Goal: Find specific page/section: Find specific page/section

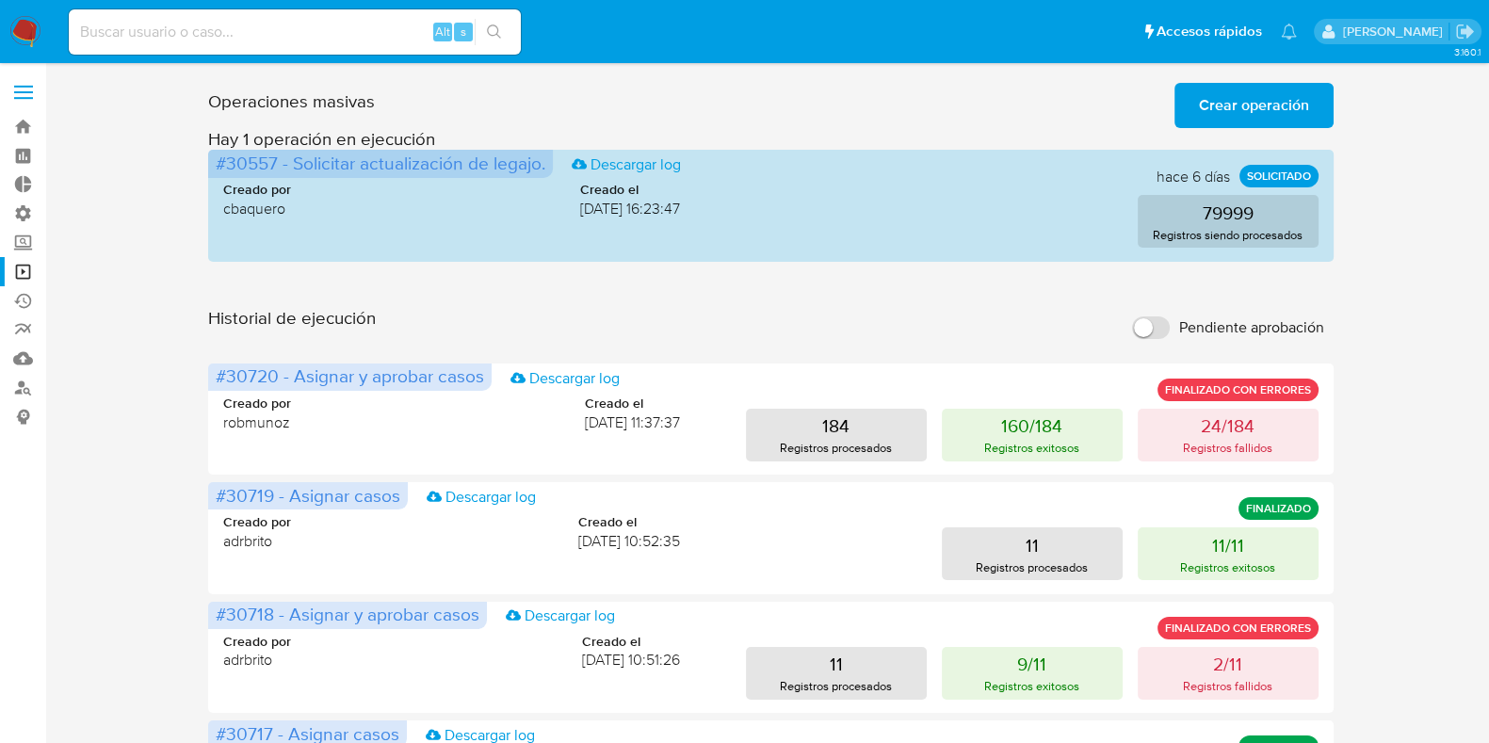
click at [17, 81] on label at bounding box center [23, 93] width 47 height 40
click at [0, 0] on input "checkbox" at bounding box center [0, 0] width 0 height 0
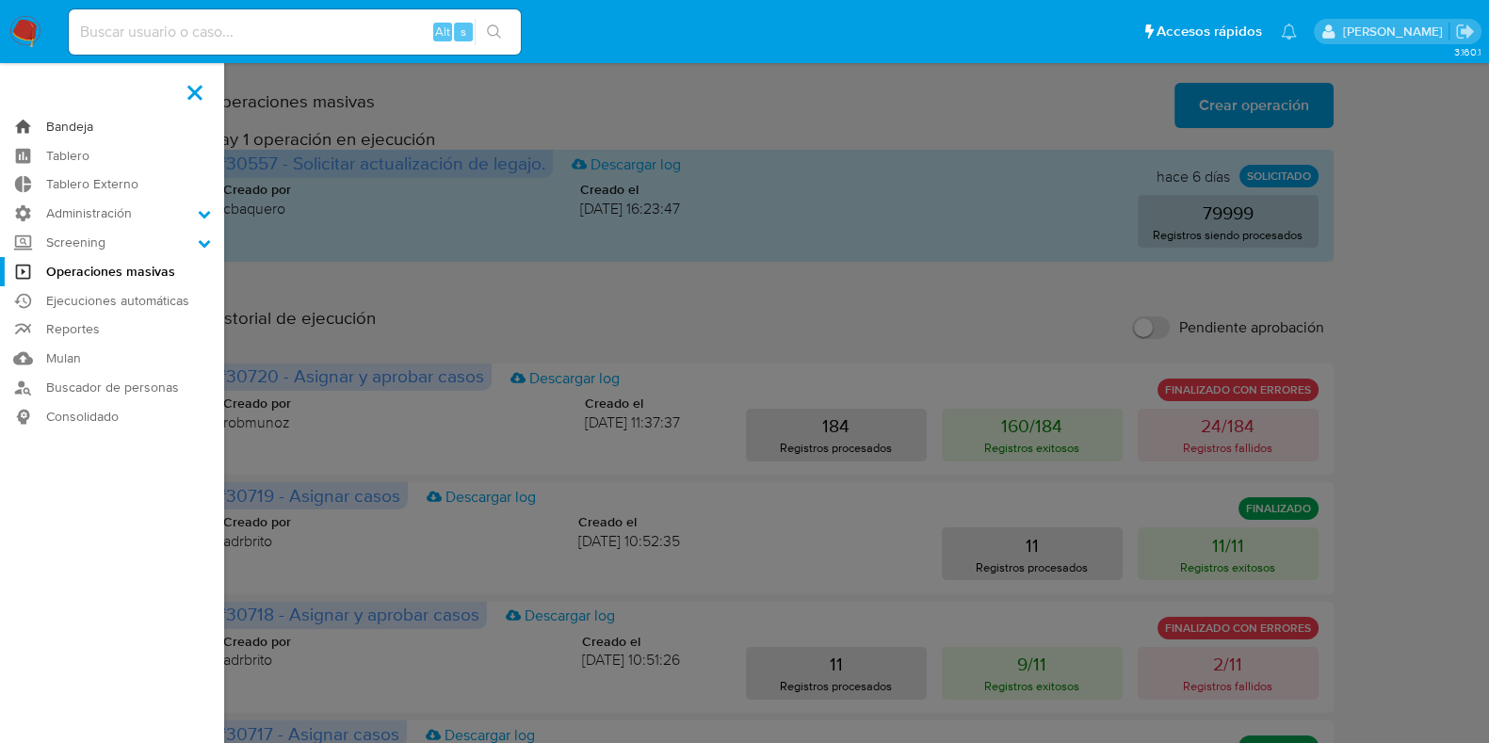
click at [118, 129] on link "Bandeja" at bounding box center [112, 126] width 224 height 29
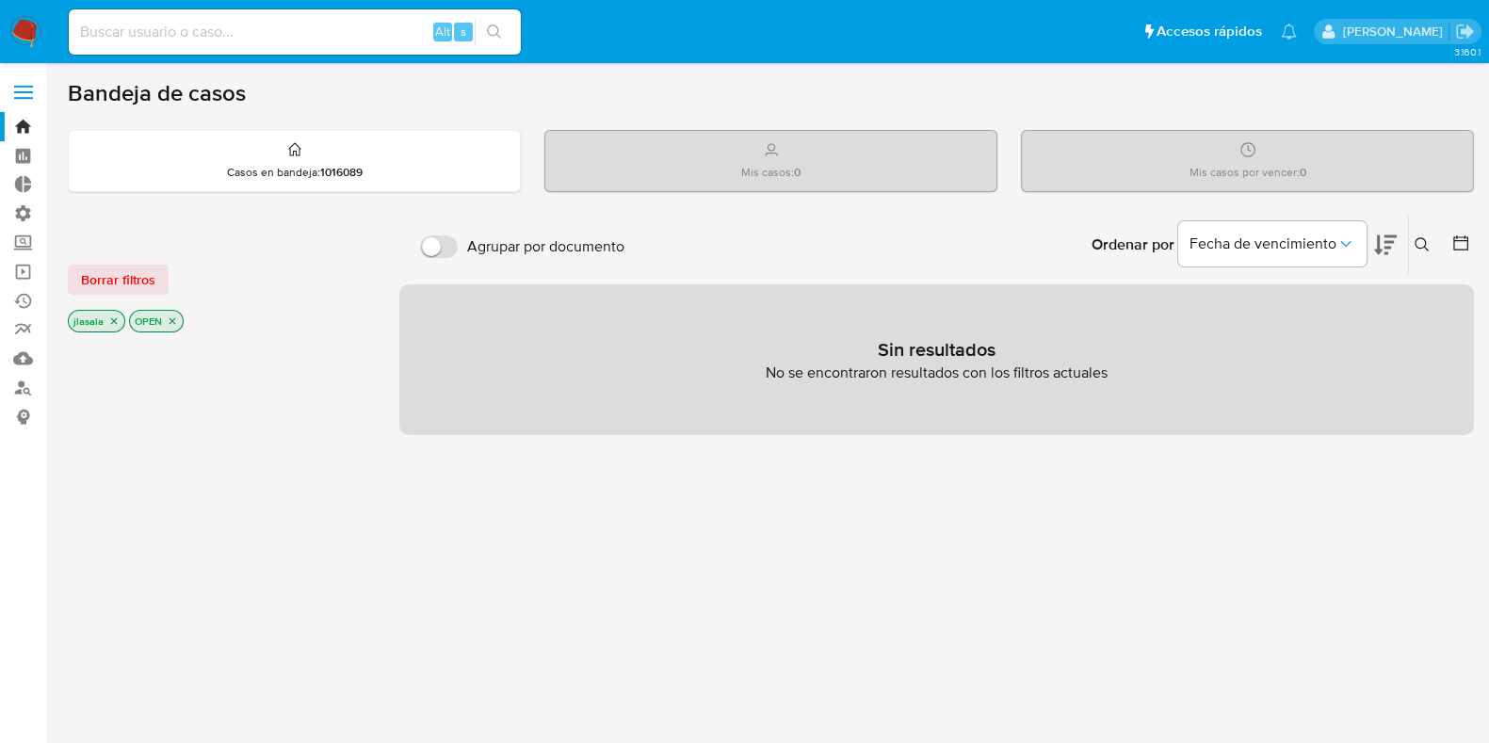
click at [111, 322] on icon "close-filter" at bounding box center [113, 321] width 11 height 11
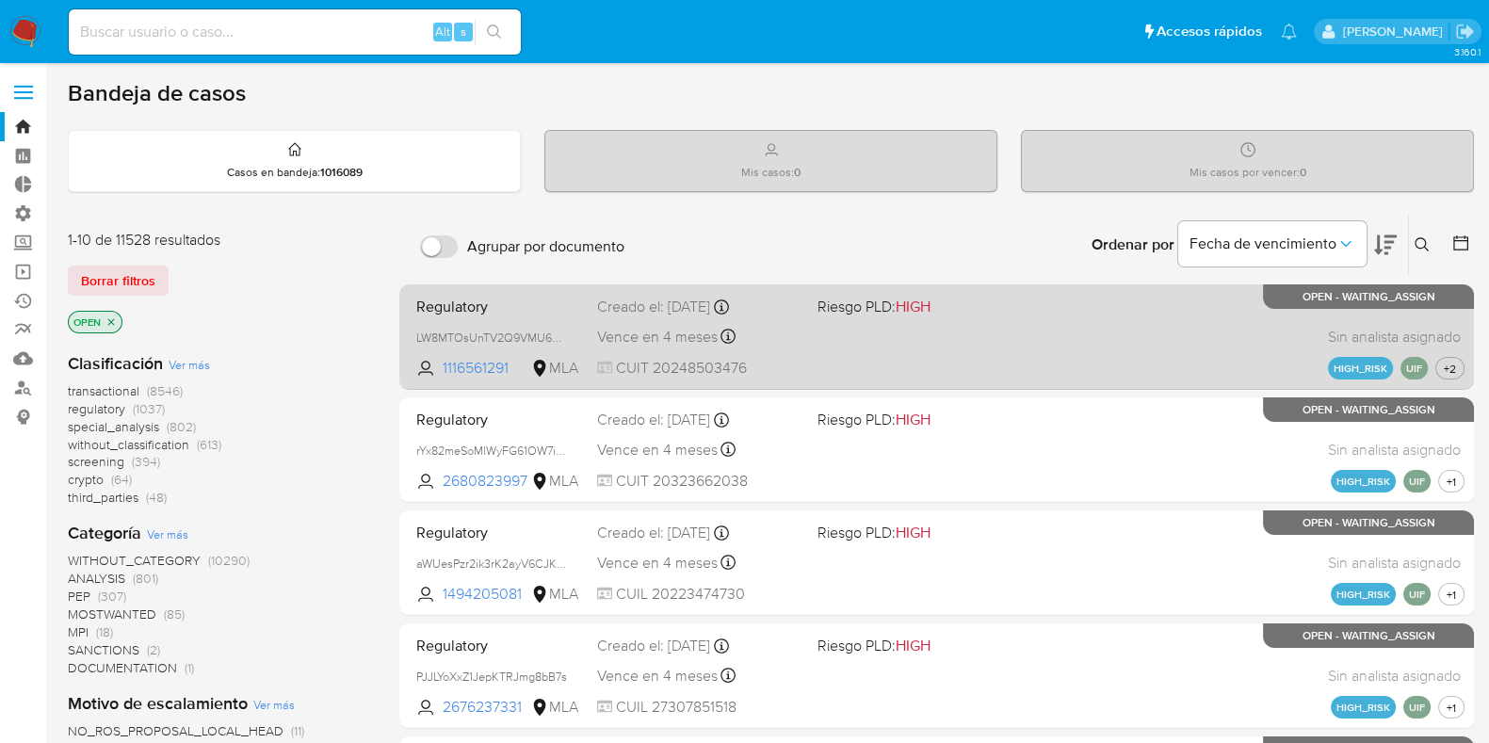
click at [896, 336] on span at bounding box center [919, 336] width 205 height 4
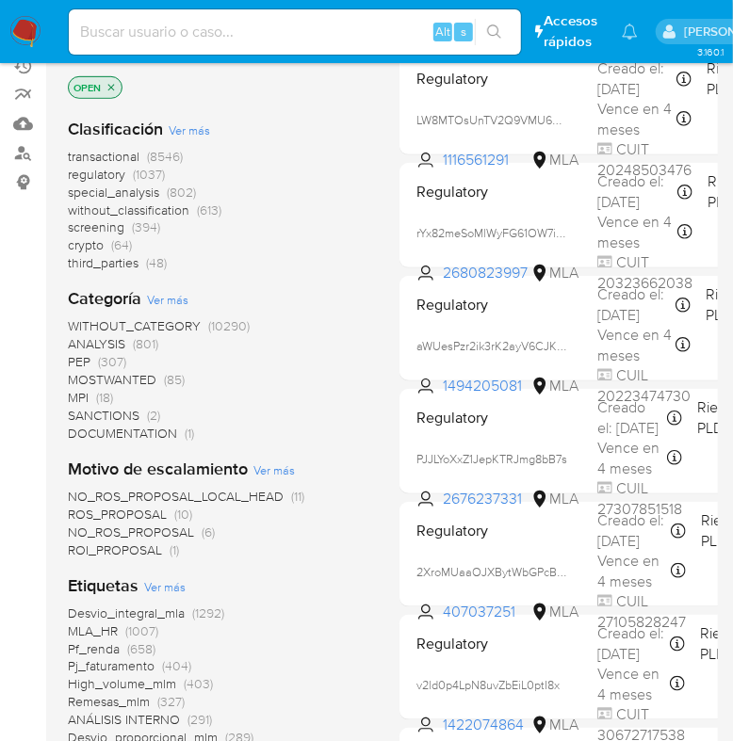
scroll to position [235, 0]
click at [184, 24] on input at bounding box center [295, 32] width 452 height 24
type input "lasalajjulian@gmail.com"
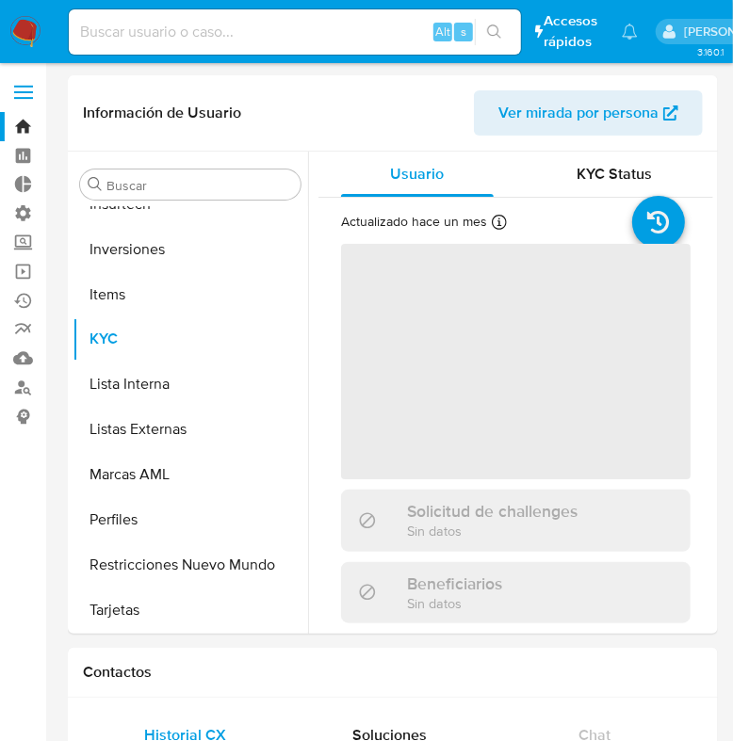
scroll to position [976, 0]
select select "10"
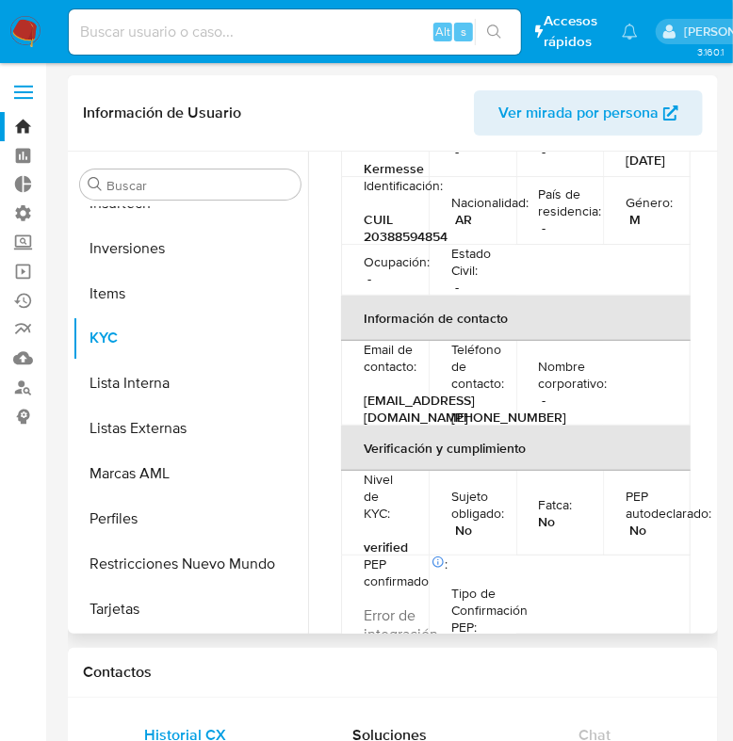
scroll to position [353, 0]
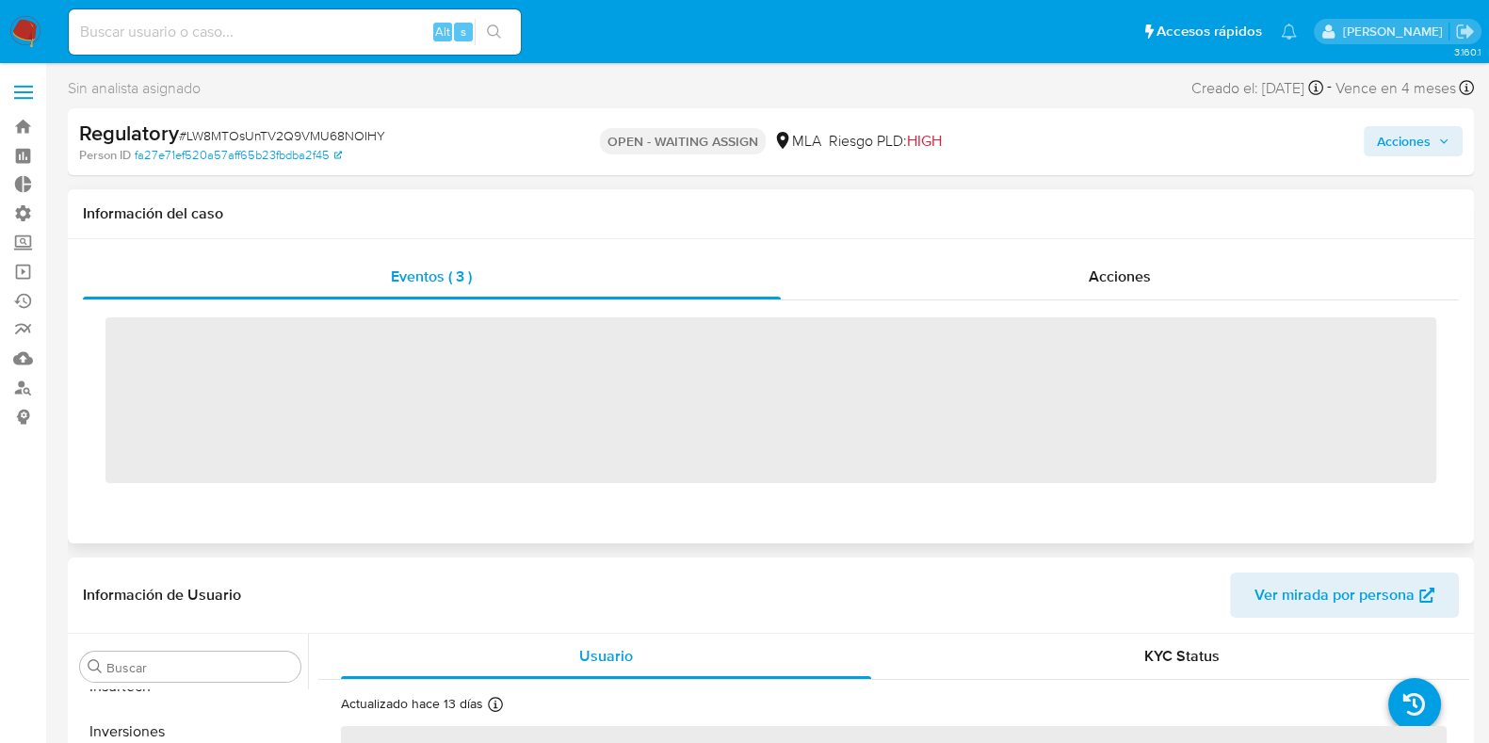
scroll to position [976, 0]
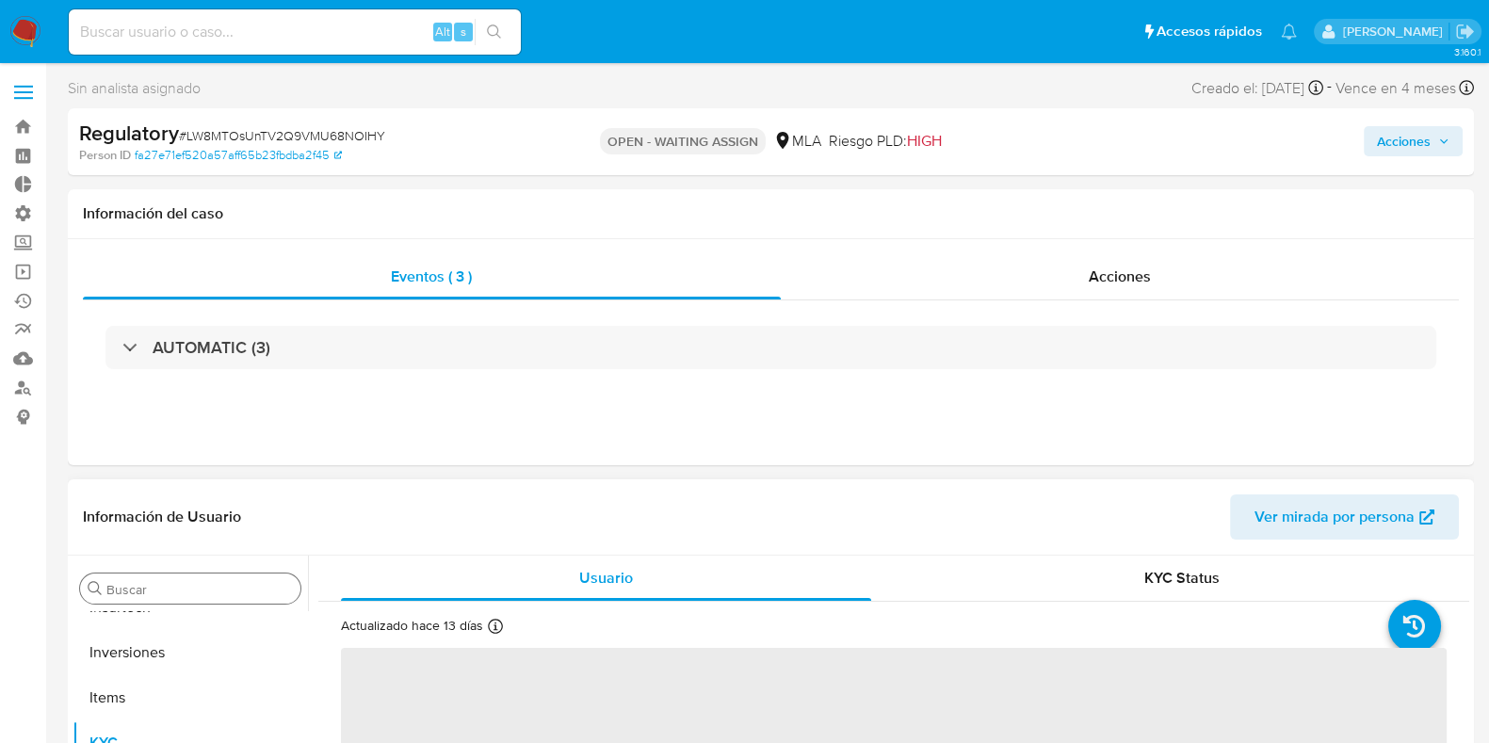
select select "10"
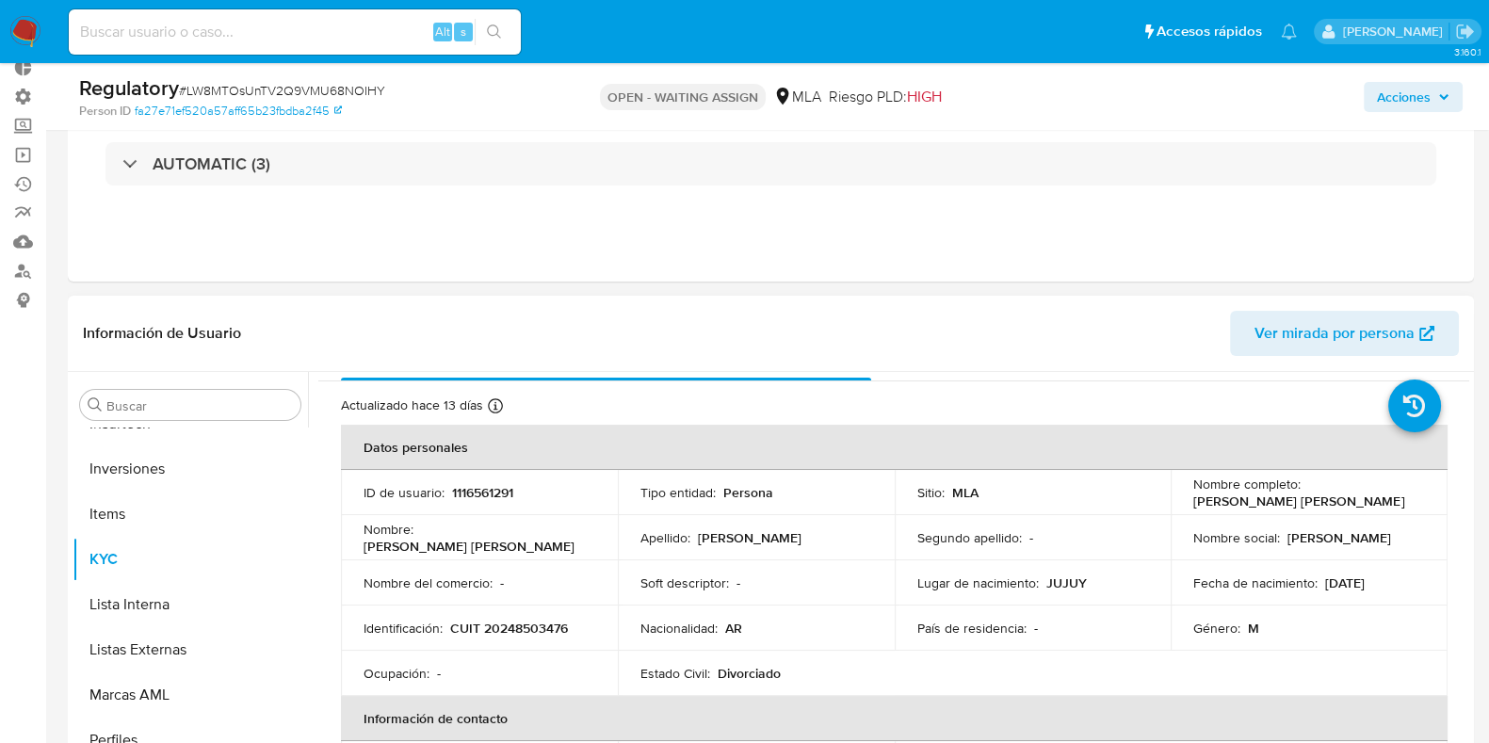
scroll to position [0, 0]
